Goal: Transaction & Acquisition: Subscribe to service/newsletter

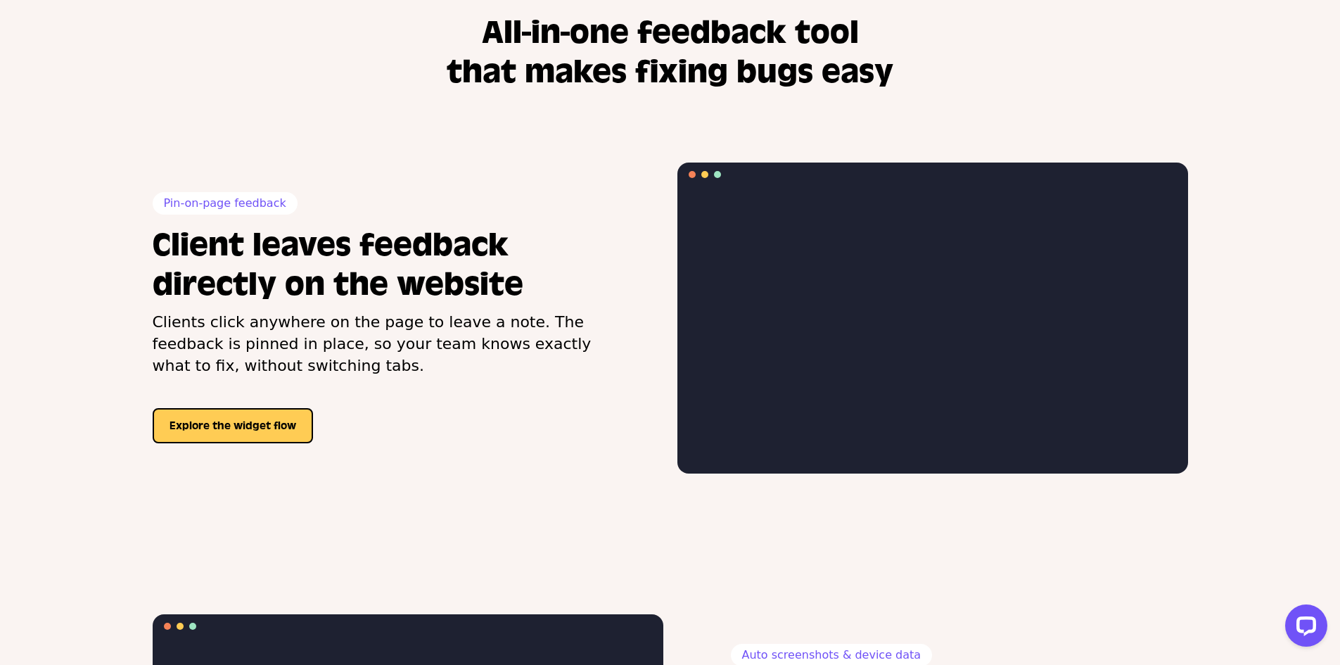
click at [828, 280] on video at bounding box center [932, 328] width 505 height 284
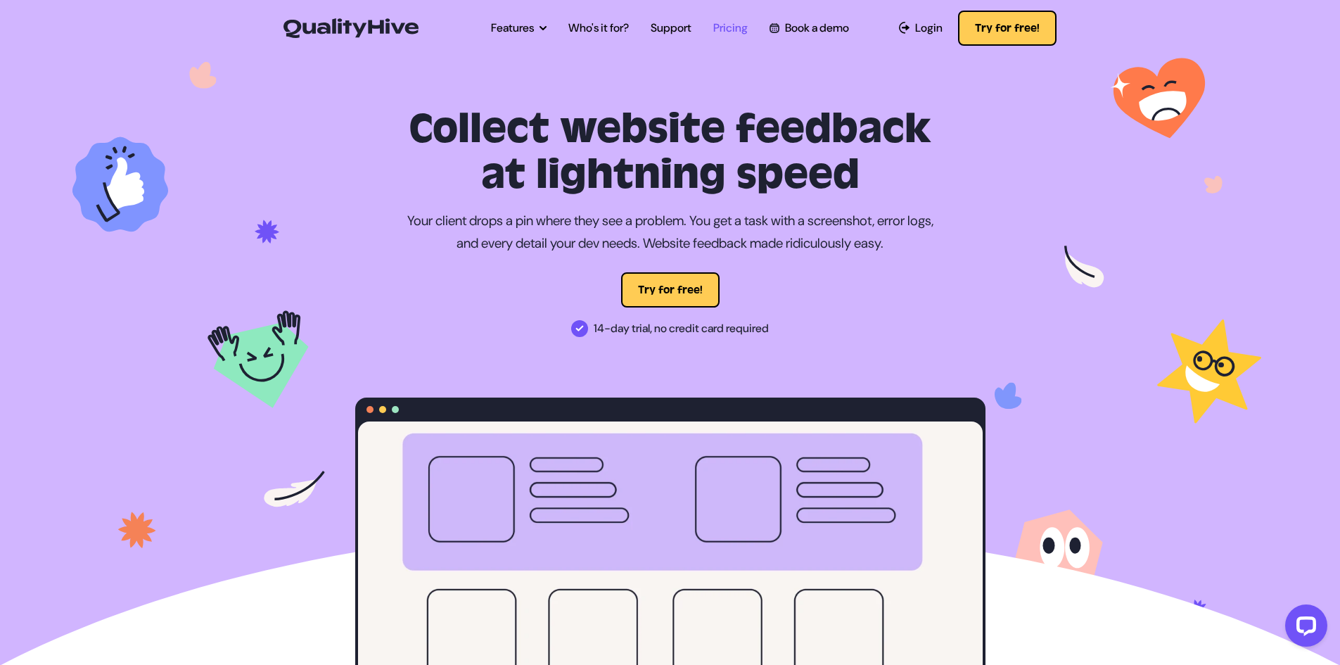
click at [751, 35] on ul "Features Automatic Screenshot Capturing Browser Information Capturing Video Rec…" at bounding box center [670, 27] width 380 height 39
click at [741, 34] on link "Pricing" at bounding box center [730, 28] width 34 height 17
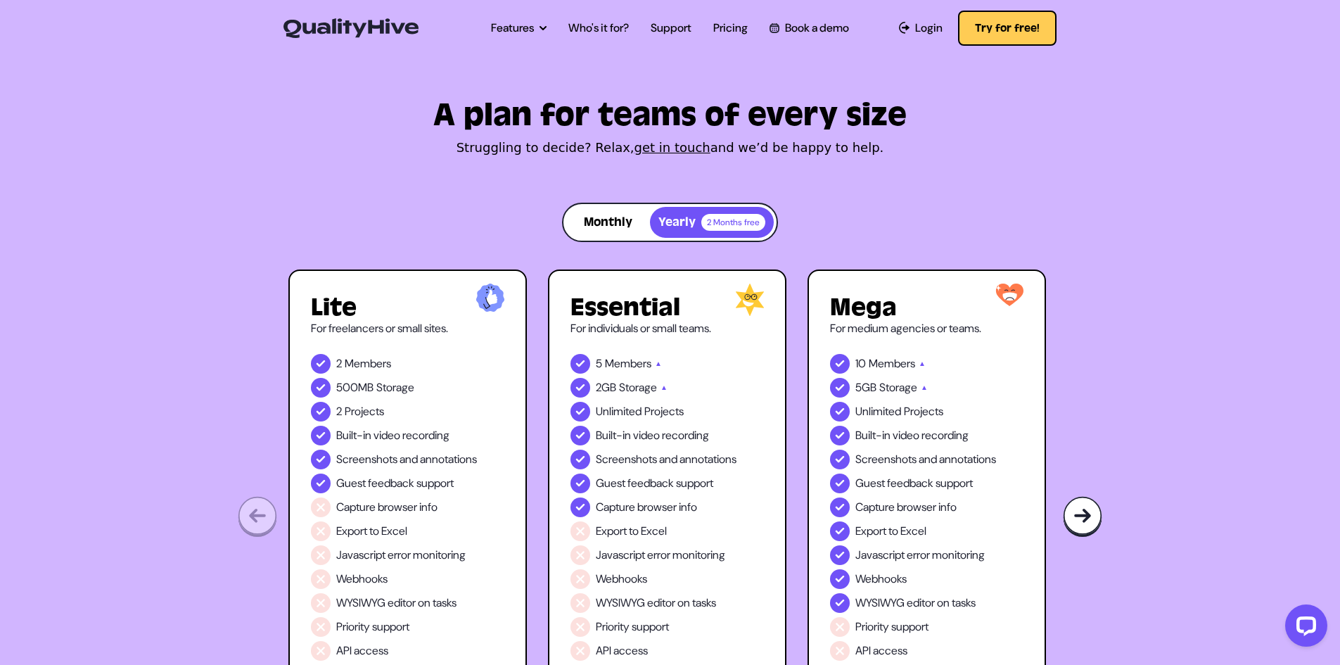
click at [584, 238] on button "Monthly" at bounding box center [608, 222] width 84 height 31
